Goal: Communication & Community: Answer question/provide support

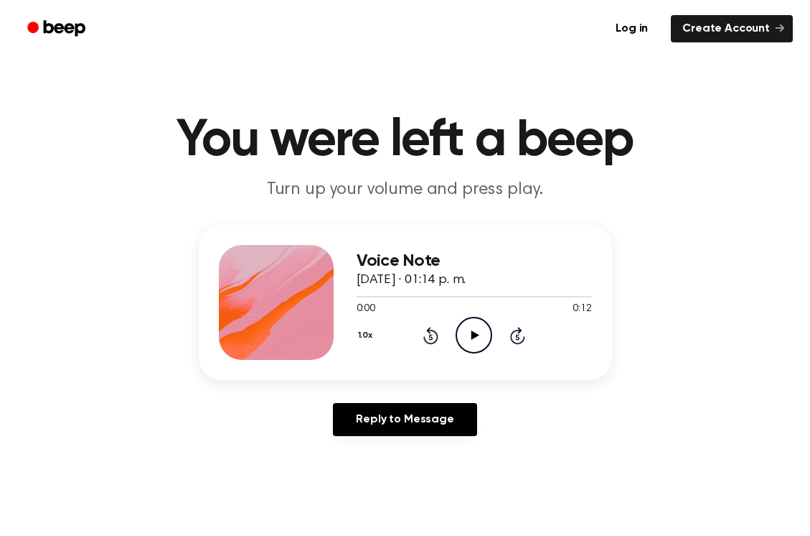
click at [472, 326] on icon "Play Audio" at bounding box center [474, 335] width 37 height 37
click at [494, 345] on div "1.0x Rewind 5 seconds Play Audio Skip 5 seconds" at bounding box center [474, 335] width 235 height 37
click at [477, 337] on icon "Play Audio" at bounding box center [474, 335] width 37 height 37
drag, startPoint x: 471, startPoint y: 330, endPoint x: 373, endPoint y: 164, distance: 192.8
click at [469, 322] on icon "Play Audio" at bounding box center [474, 335] width 37 height 37
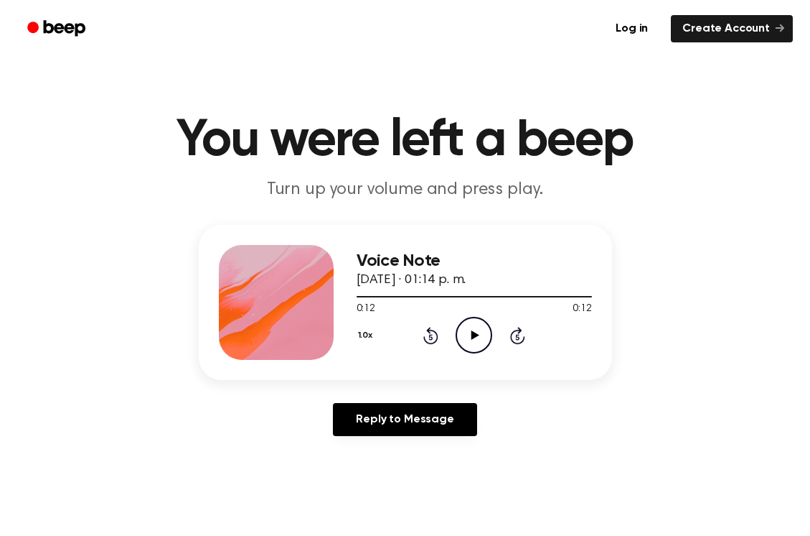
click at [477, 335] on icon at bounding box center [476, 334] width 8 height 9
click at [477, 325] on icon "Play Audio" at bounding box center [474, 335] width 37 height 37
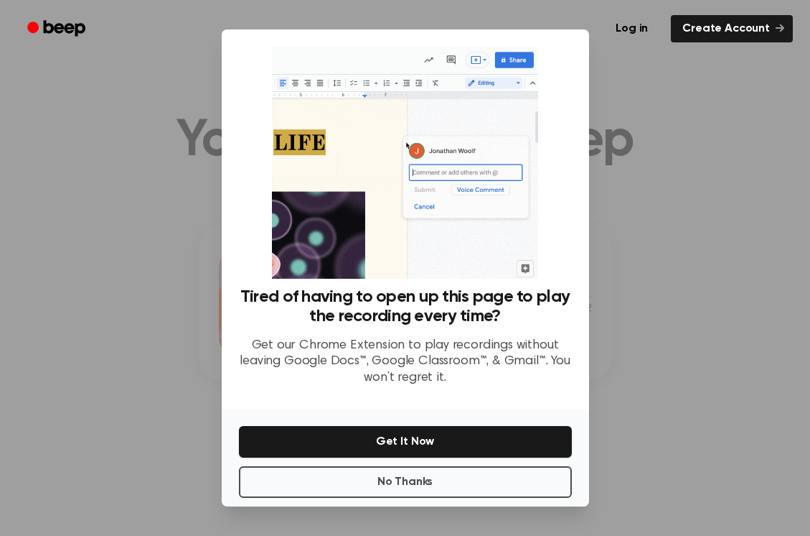
click at [696, 300] on div at bounding box center [405, 268] width 810 height 536
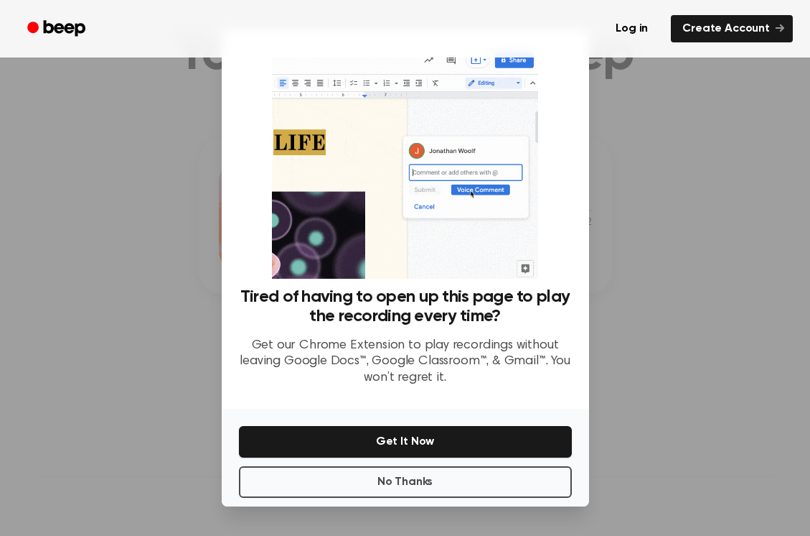
scroll to position [215, 0]
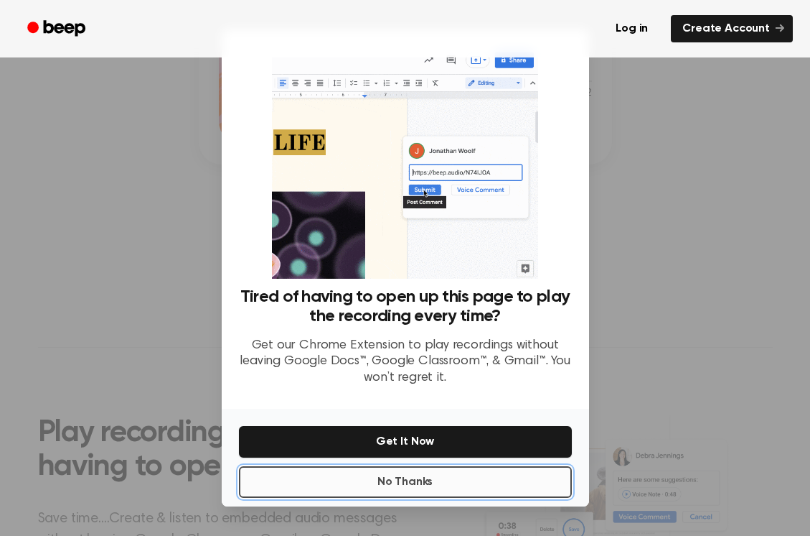
click at [370, 492] on button "No Thanks" at bounding box center [405, 482] width 333 height 32
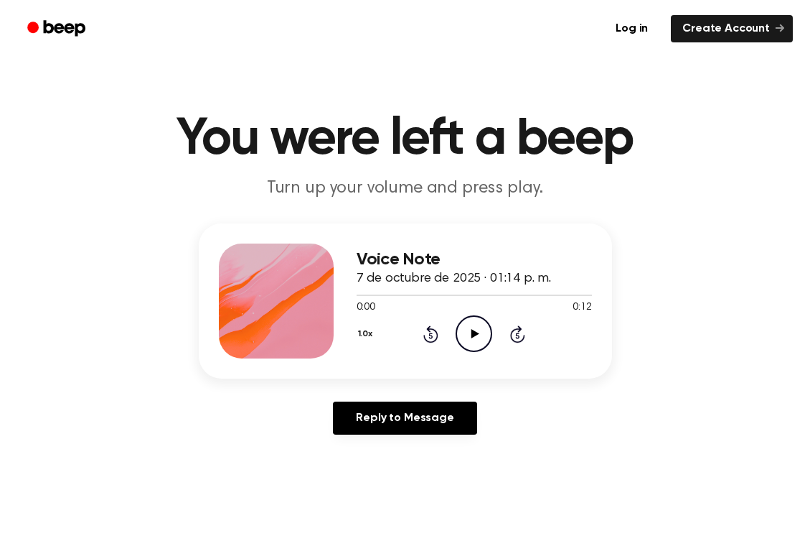
scroll to position [0, 0]
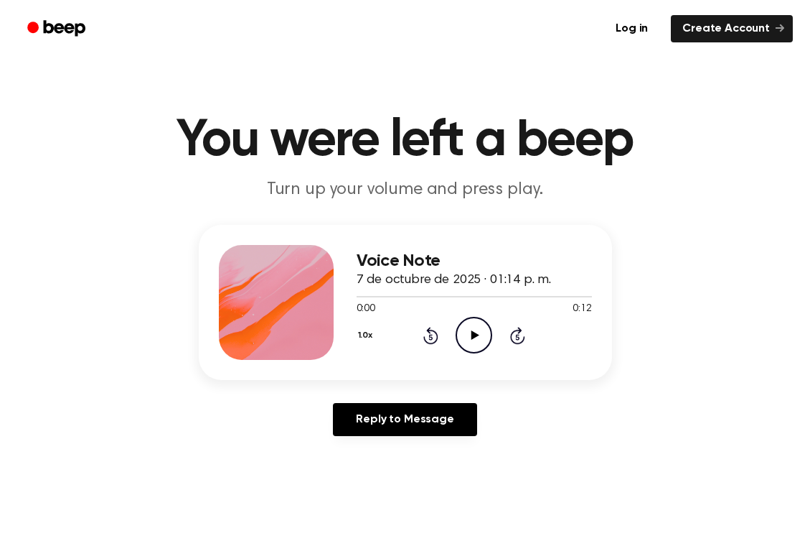
click at [478, 339] on icon "Play Audio" at bounding box center [474, 335] width 37 height 37
click at [477, 337] on icon "Play Audio" at bounding box center [474, 335] width 37 height 37
click at [472, 337] on icon at bounding box center [474, 334] width 6 height 9
drag, startPoint x: 406, startPoint y: 294, endPoint x: 345, endPoint y: 295, distance: 60.3
click at [345, 295] on div "Voice Note 7 de octubre de 2025 · 01:14 p. m. 0:02 0:12 Your browser does not s…" at bounding box center [405, 302] width 413 height 155
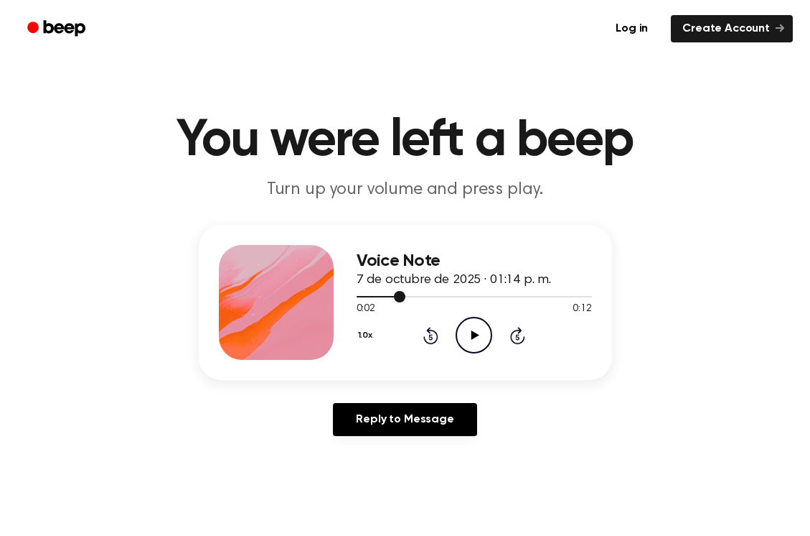
drag, startPoint x: 396, startPoint y: 294, endPoint x: 373, endPoint y: 297, distance: 23.9
click at [373, 297] on div at bounding box center [474, 295] width 235 height 11
click at [358, 297] on div at bounding box center [474, 295] width 235 height 11
drag, startPoint x: 483, startPoint y: 345, endPoint x: 344, endPoint y: 211, distance: 193.4
click at [464, 325] on icon "Play Audio" at bounding box center [474, 335] width 37 height 37
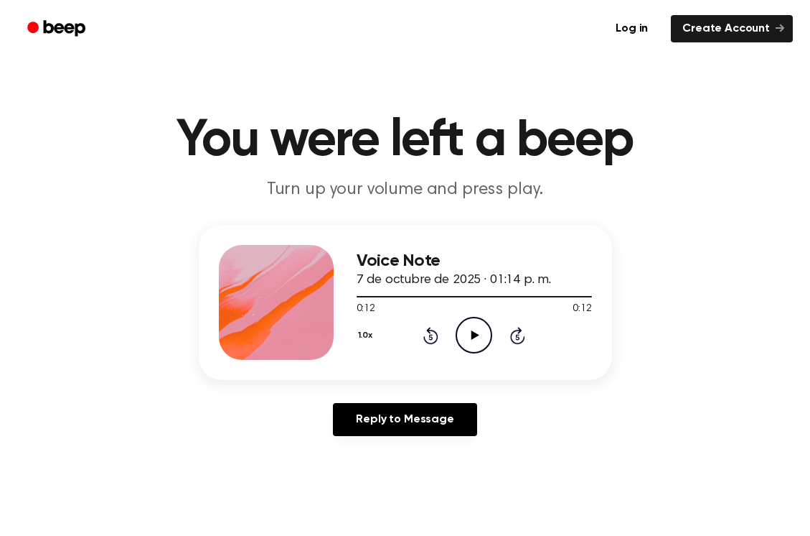
click at [490, 347] on icon "Play Audio" at bounding box center [474, 335] width 37 height 37
click at [495, 342] on div "1.0x Rewind 5 seconds Play Audio Skip 5 seconds" at bounding box center [474, 335] width 235 height 37
click at [483, 337] on icon "Play Audio" at bounding box center [474, 335] width 37 height 37
click at [487, 340] on icon "Play Audio" at bounding box center [474, 335] width 37 height 37
click at [475, 323] on icon "Play Audio" at bounding box center [474, 335] width 37 height 37
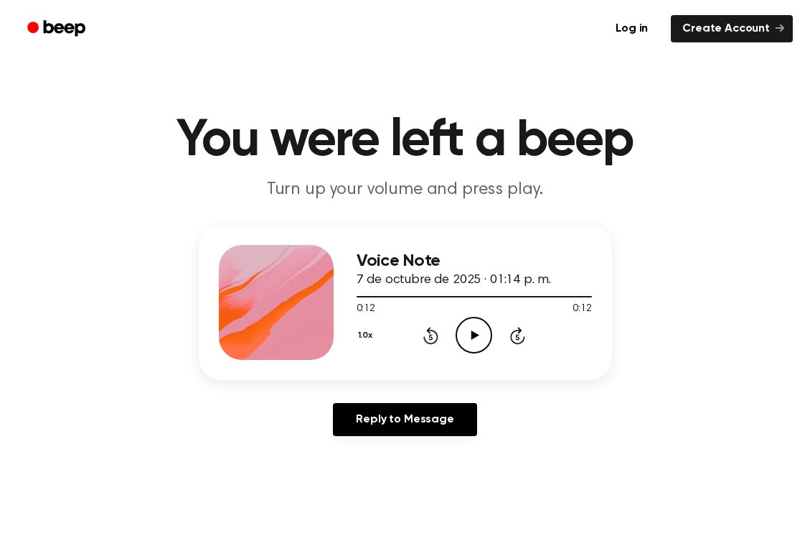
click at [491, 335] on circle at bounding box center [474, 334] width 35 height 35
click at [487, 332] on icon "Play Audio" at bounding box center [474, 335] width 37 height 37
click at [486, 332] on icon "Pause Audio" at bounding box center [474, 335] width 37 height 37
click at [678, 381] on div "Voice Note 7 de octubre de 2025 · 01:14 p. m. 0:01 0:12 Your browser does not s…" at bounding box center [405, 336] width 776 height 223
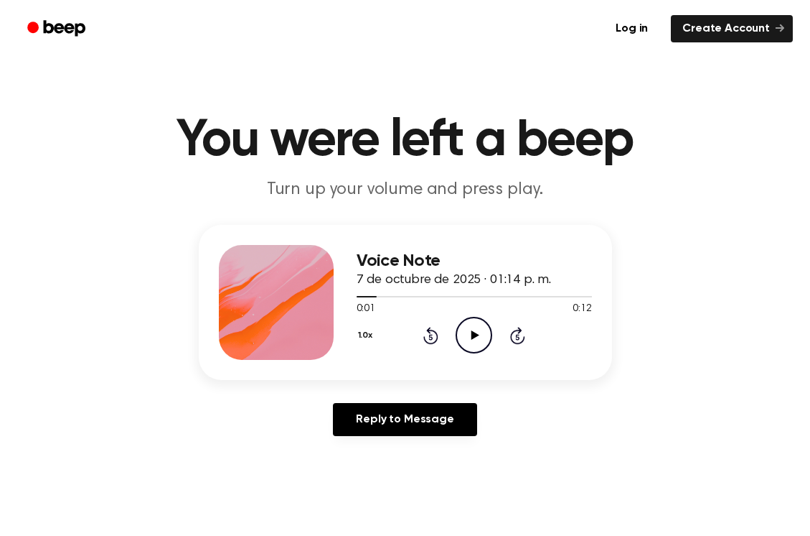
drag, startPoint x: 678, startPoint y: 381, endPoint x: 622, endPoint y: 475, distance: 109.5
click at [622, 475] on main "You were left a beep Turn up your volume and press play. Voice Note 7 de octubr…" at bounding box center [405, 442] width 810 height 885
drag, startPoint x: 327, startPoint y: 421, endPoint x: 345, endPoint y: 415, distance: 18.4
click at [343, 415] on div "Reply to Message" at bounding box center [405, 425] width 413 height 45
click at [380, 415] on link "Reply to Message" at bounding box center [405, 419] width 144 height 33
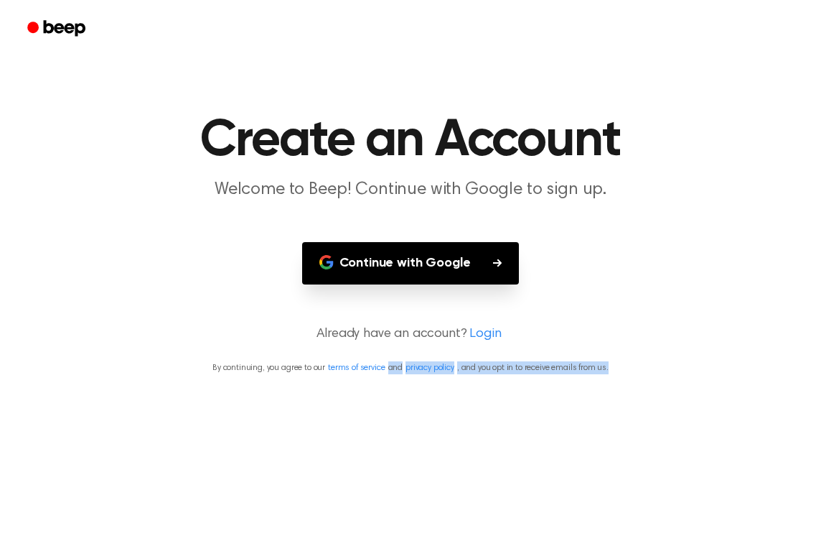
click at [615, 454] on main "Create an Account Welcome to Beep! Continue with Google to sign up. Continue wi…" at bounding box center [410, 268] width 821 height 536
